Goal: Task Accomplishment & Management: Use online tool/utility

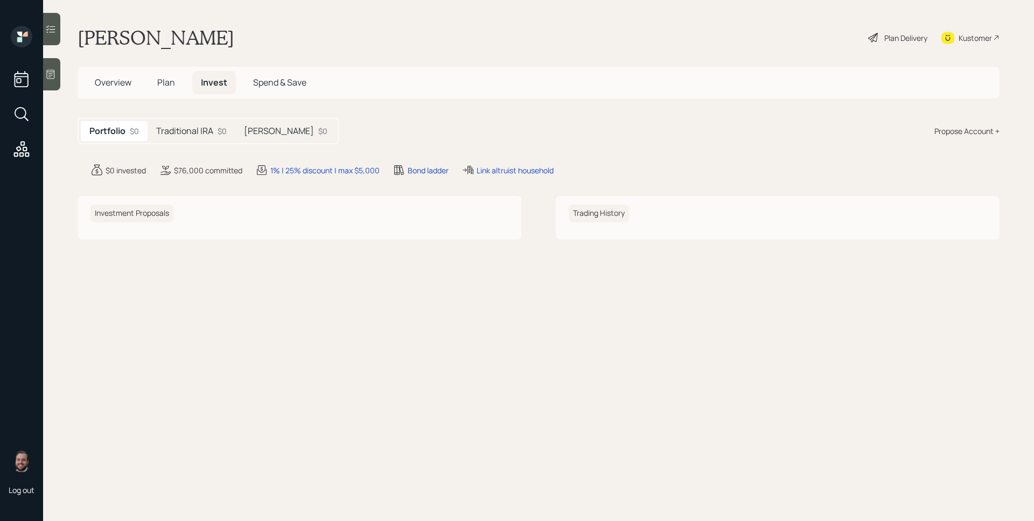
click at [195, 122] on div "Traditional IRA $0" at bounding box center [192, 131] width 88 height 20
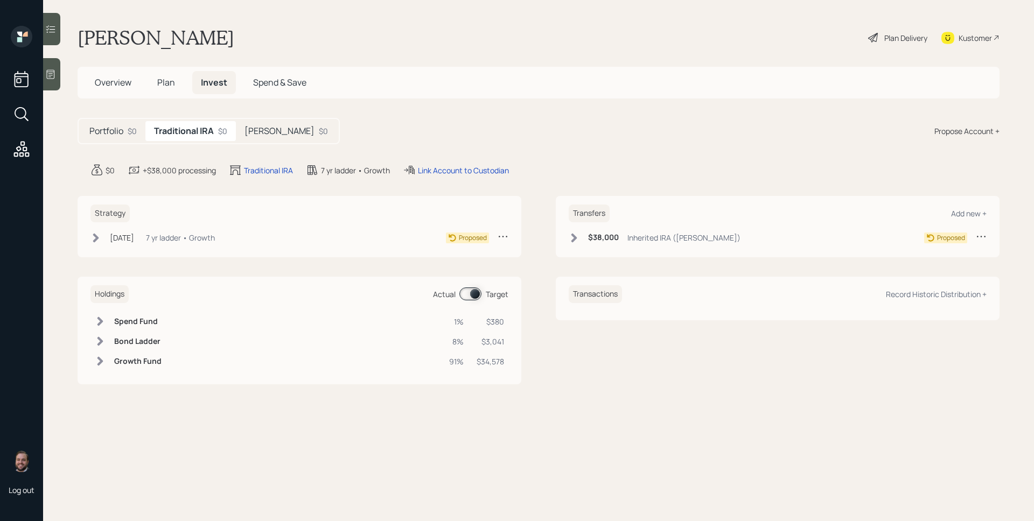
click at [246, 134] on h5 "[PERSON_NAME]" at bounding box center [279, 131] width 70 height 10
click at [208, 136] on h5 "Traditional IRA" at bounding box center [182, 131] width 57 height 10
click at [111, 125] on div "Portfolio $0" at bounding box center [113, 131] width 65 height 20
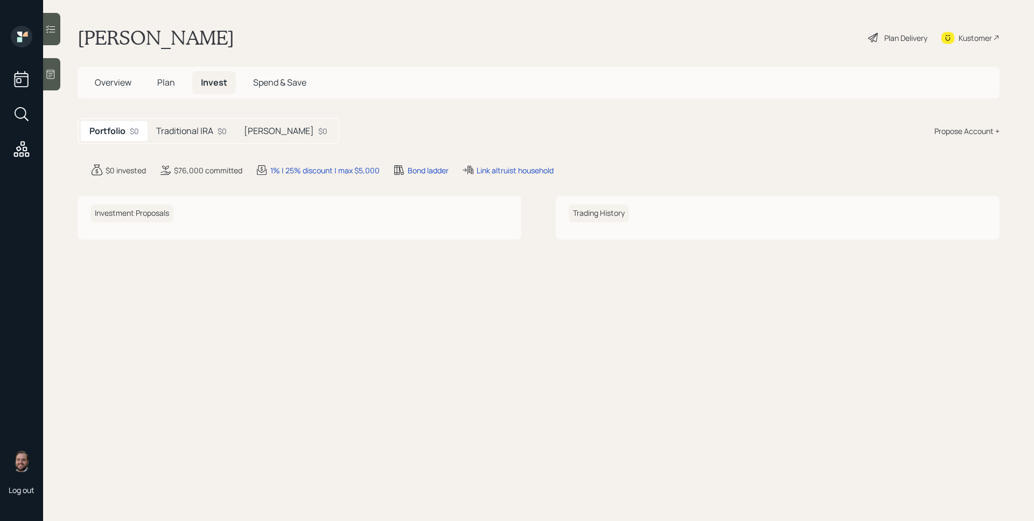
click at [172, 83] on span "Plan" at bounding box center [166, 82] width 18 height 12
